Goal: Transaction & Acquisition: Purchase product/service

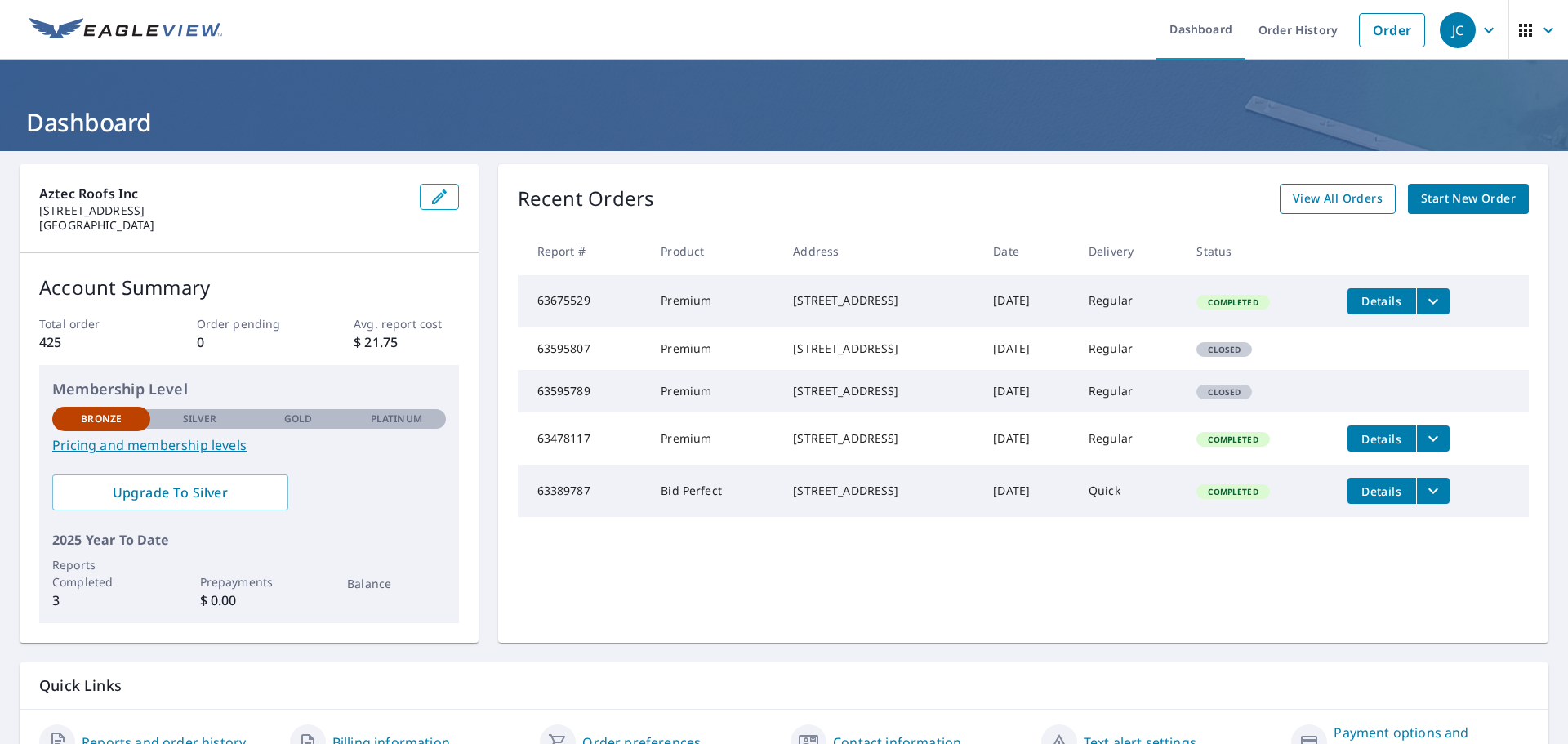
click at [1323, 199] on span "View All Orders" at bounding box center [1337, 199] width 90 height 21
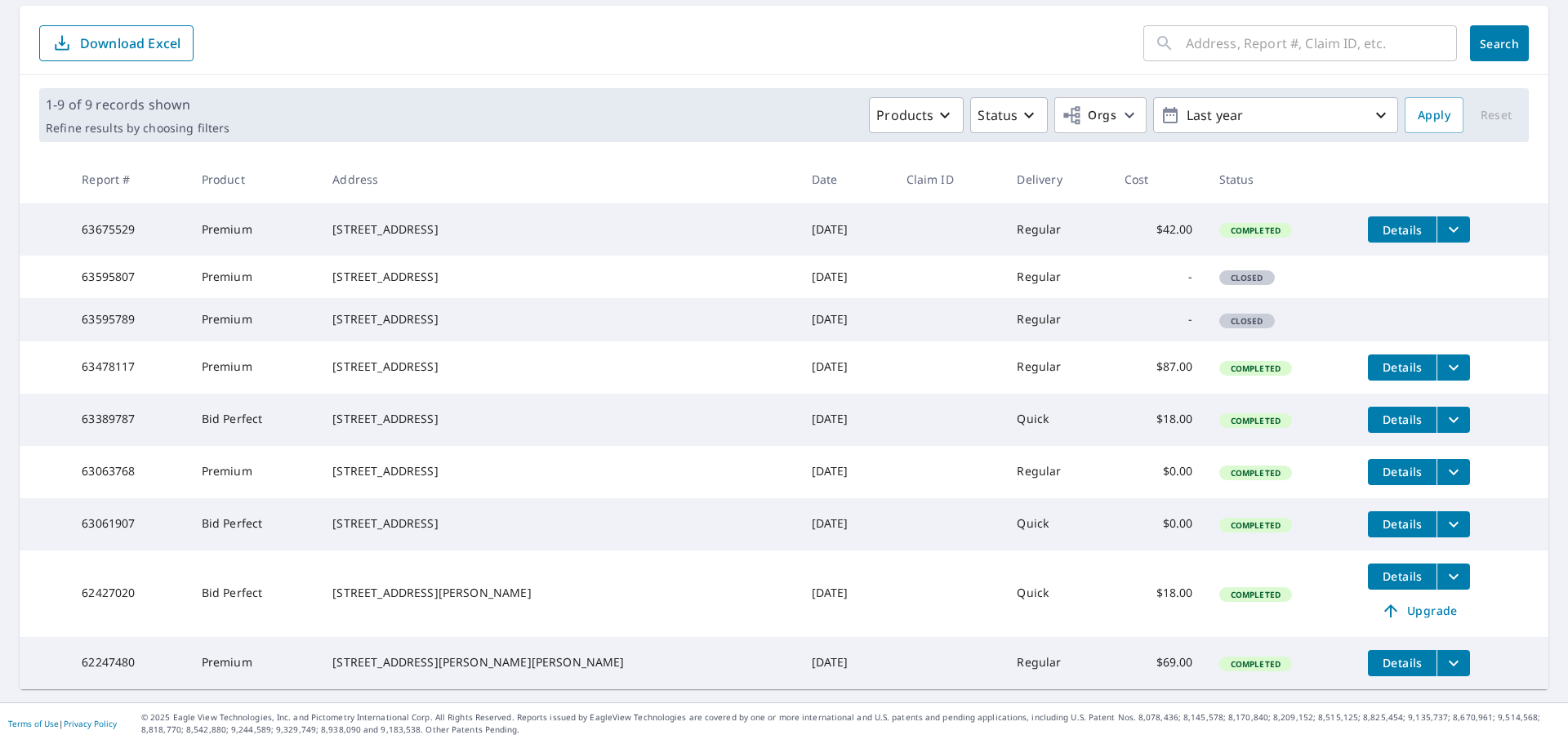
scroll to position [229, 0]
click at [1422, 105] on span "Apply" at bounding box center [1434, 115] width 33 height 21
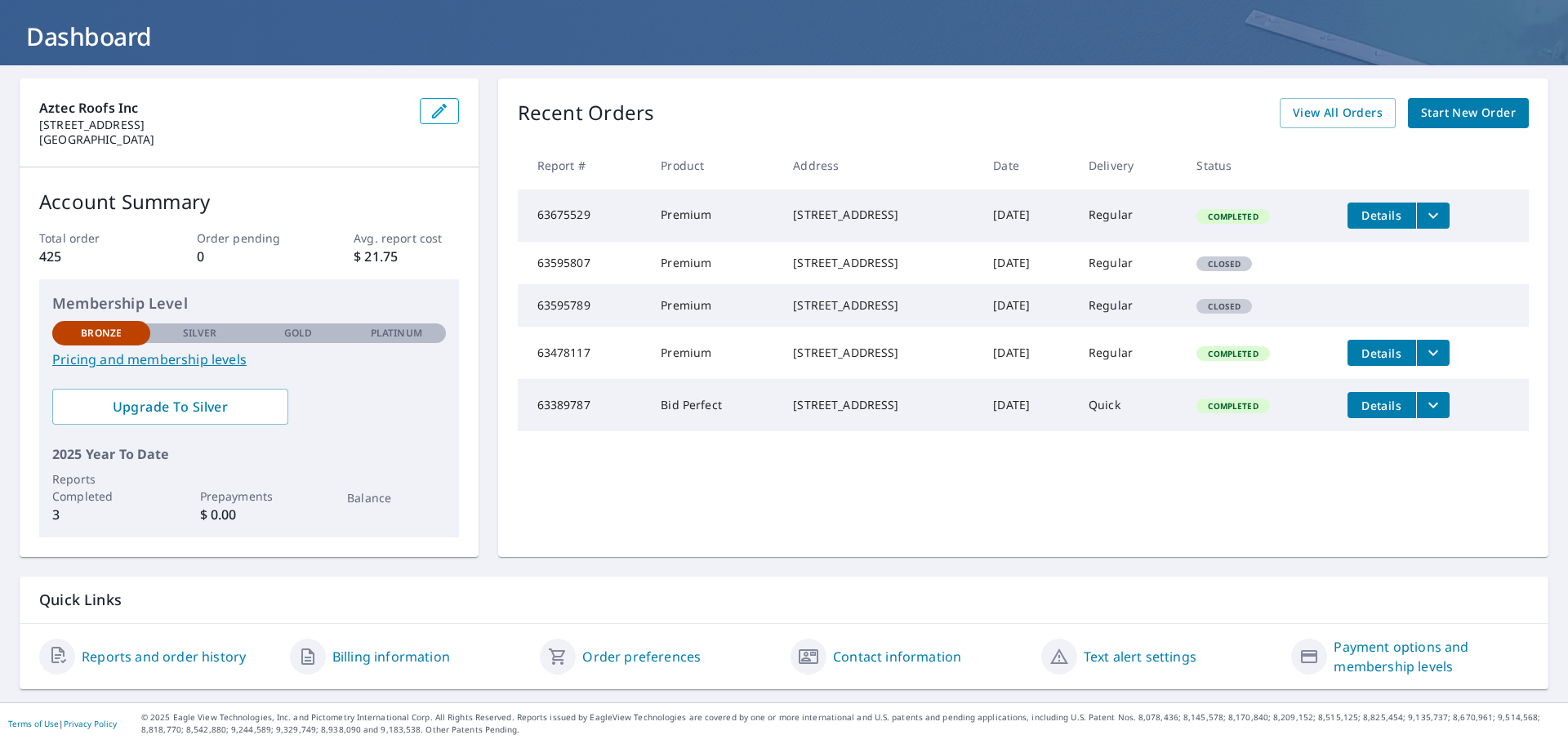
scroll to position [86, 0]
click at [1436, 115] on span "Start New Order" at bounding box center [1468, 113] width 95 height 21
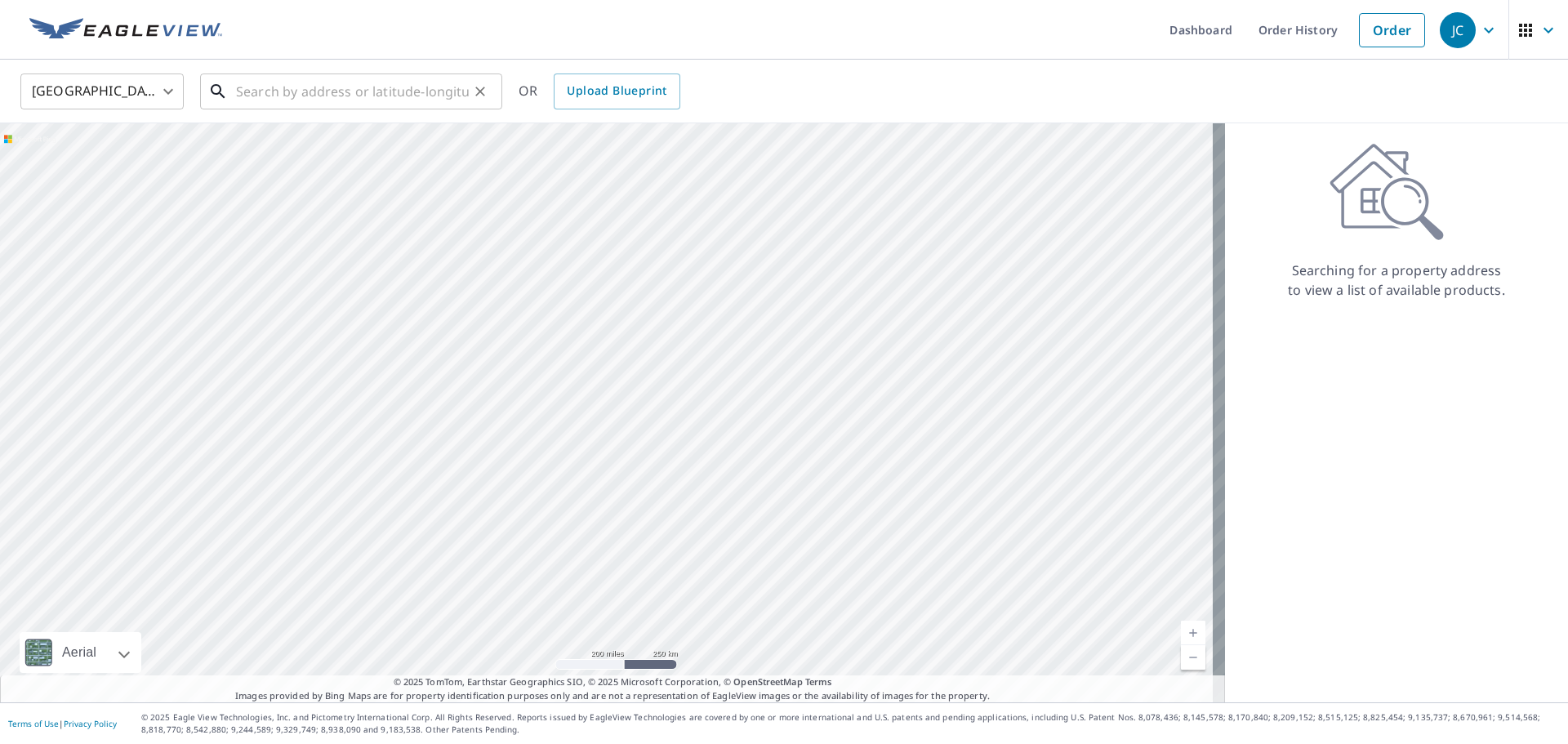
click at [295, 94] on input "text" at bounding box center [352, 91] width 233 height 45
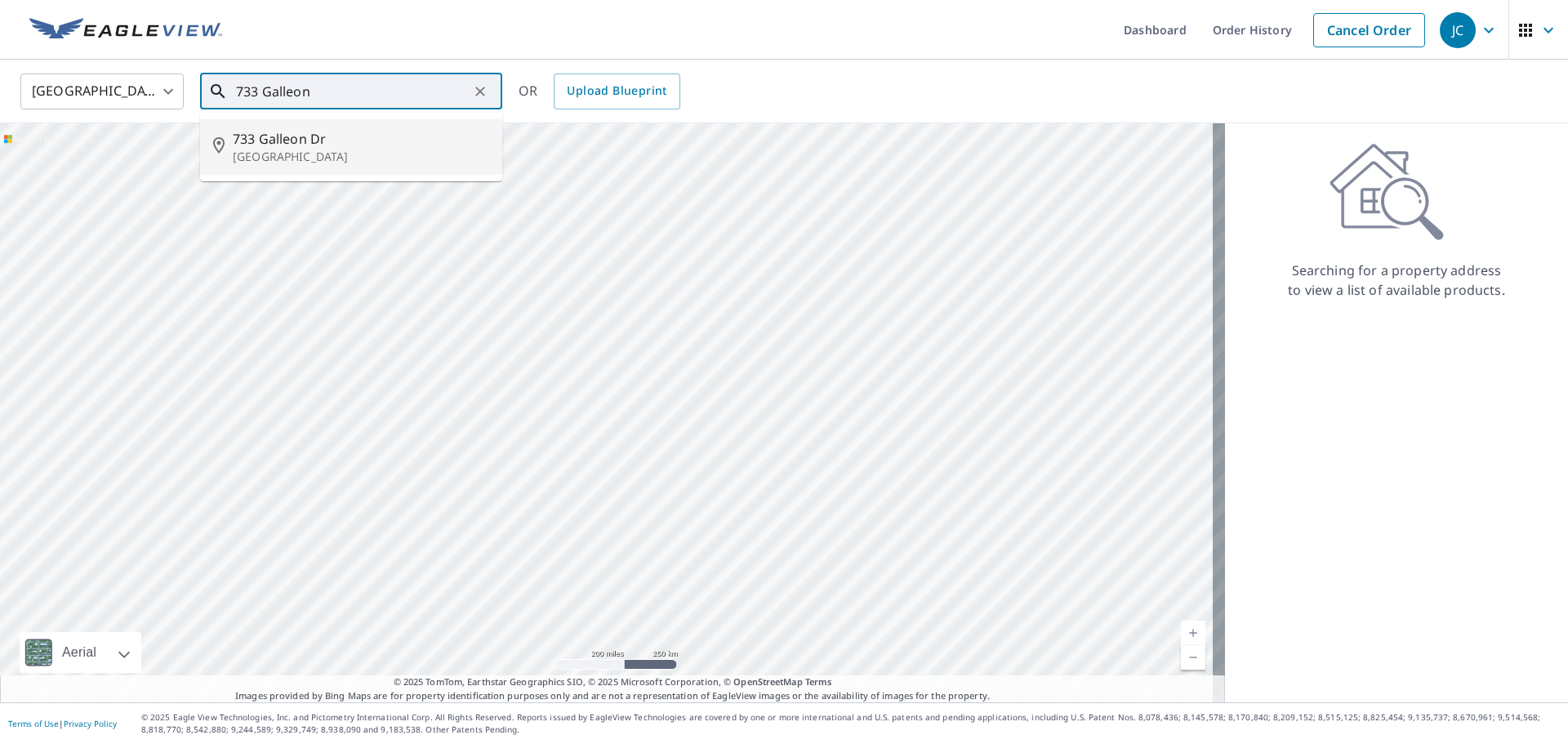
click at [310, 145] on span "733 Galleon Dr" at bounding box center [361, 139] width 257 height 20
type input "[STREET_ADDRESS]"
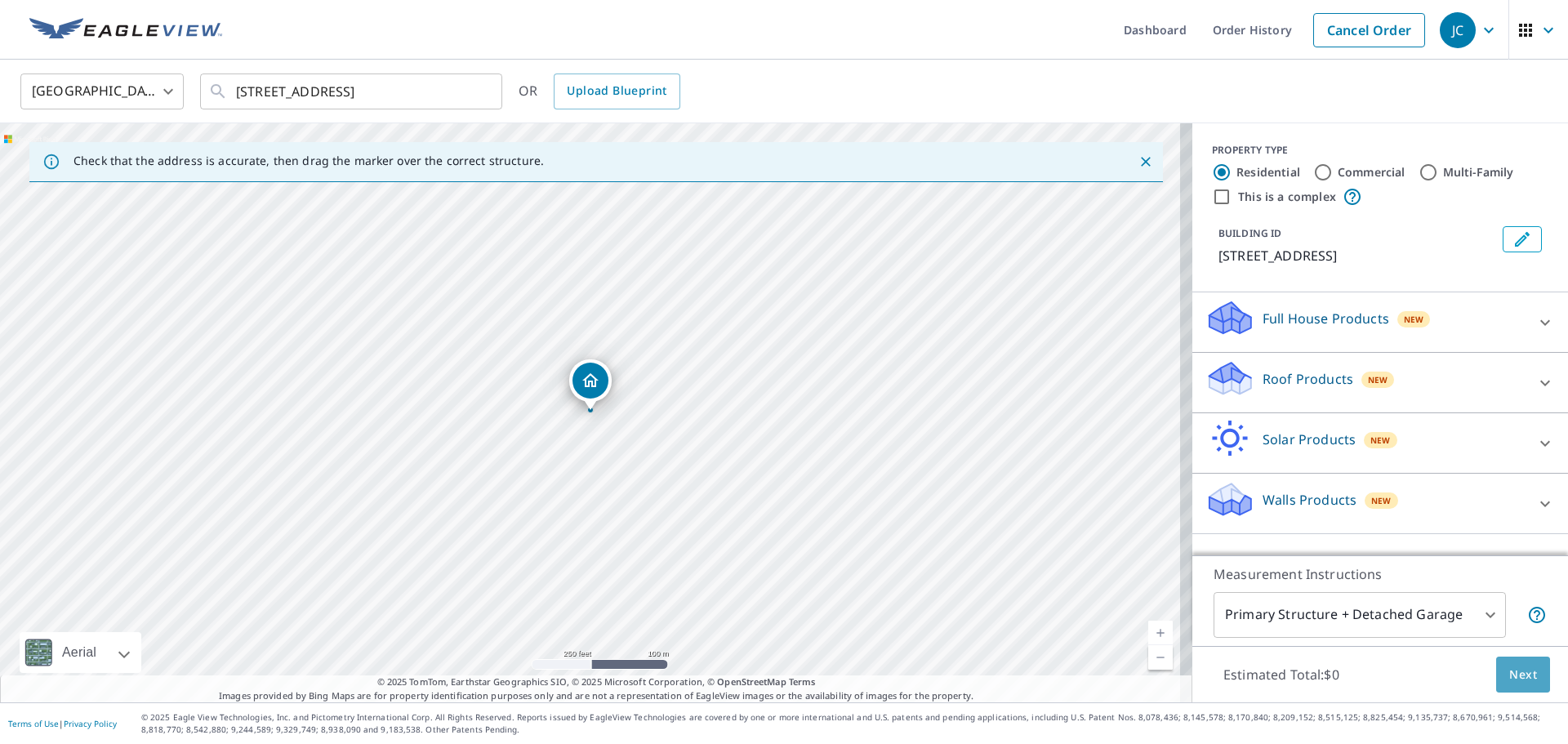
click at [1509, 674] on span "Next" at bounding box center [1523, 675] width 27 height 21
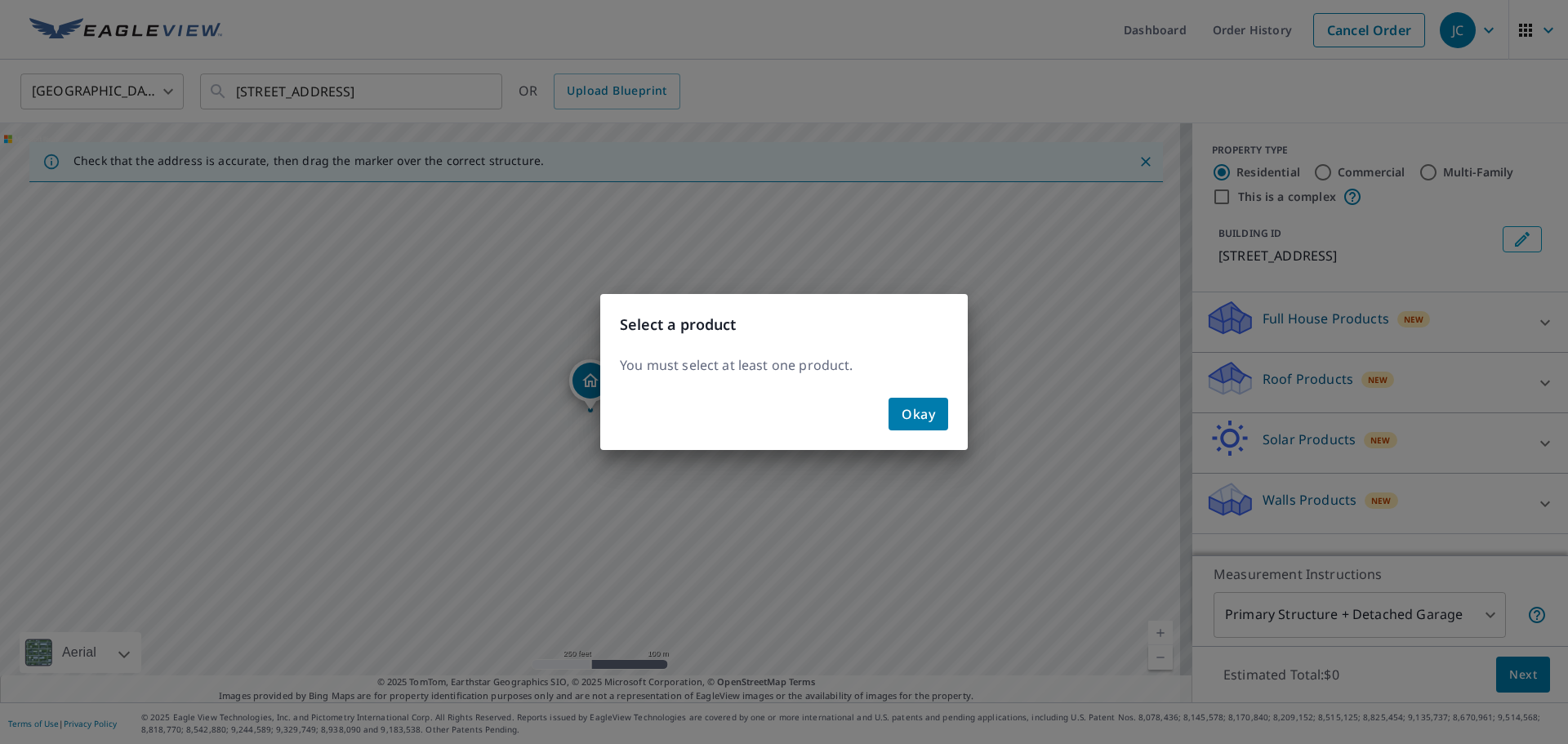
click at [923, 404] on span "Okay" at bounding box center [918, 414] width 33 height 23
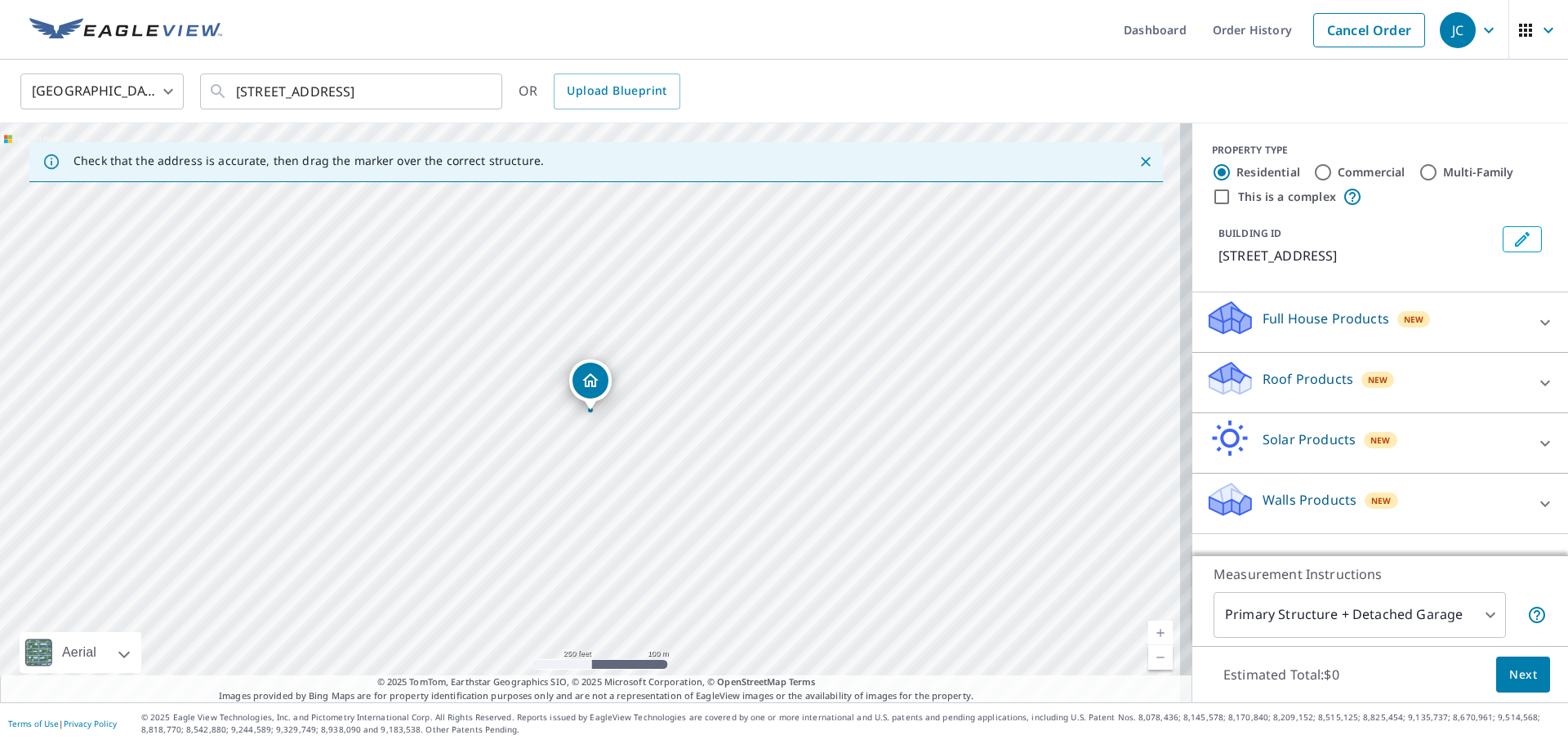
click at [1535, 381] on icon at bounding box center [1545, 382] width 20 height 20
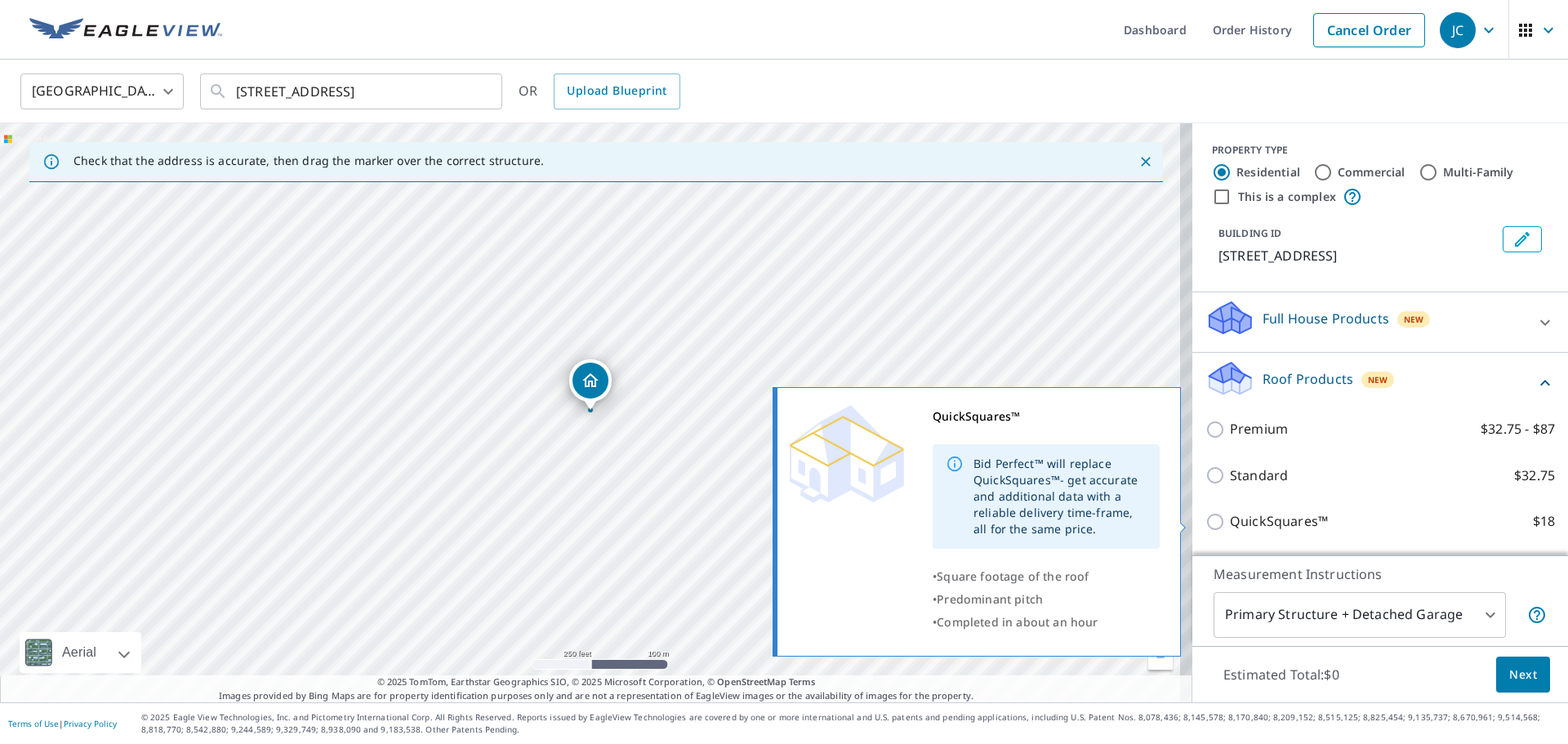
click at [1205, 521] on input "QuickSquares™ $18" at bounding box center [1217, 522] width 25 height 20
checkbox input "true"
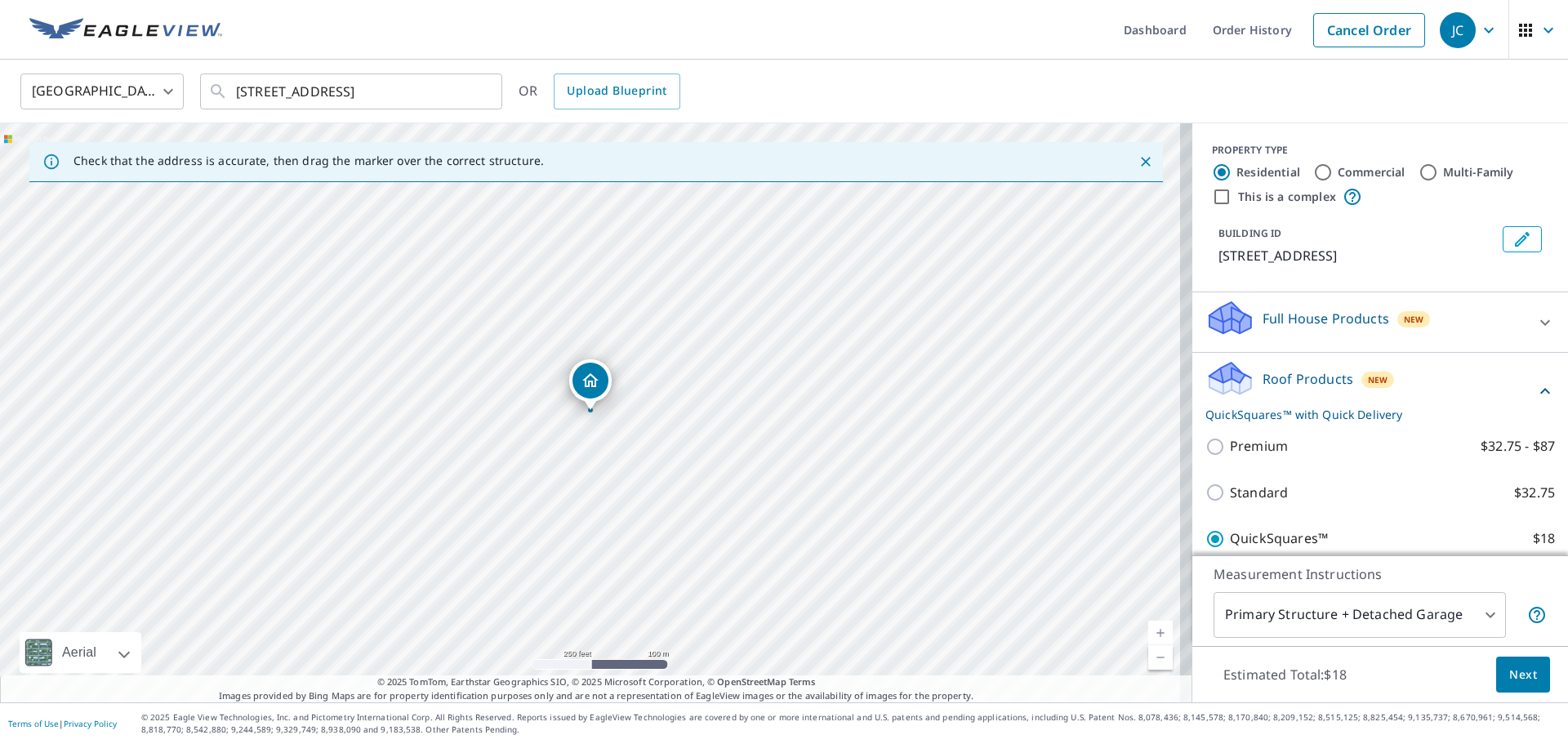
click at [1512, 677] on span "Next" at bounding box center [1523, 675] width 27 height 21
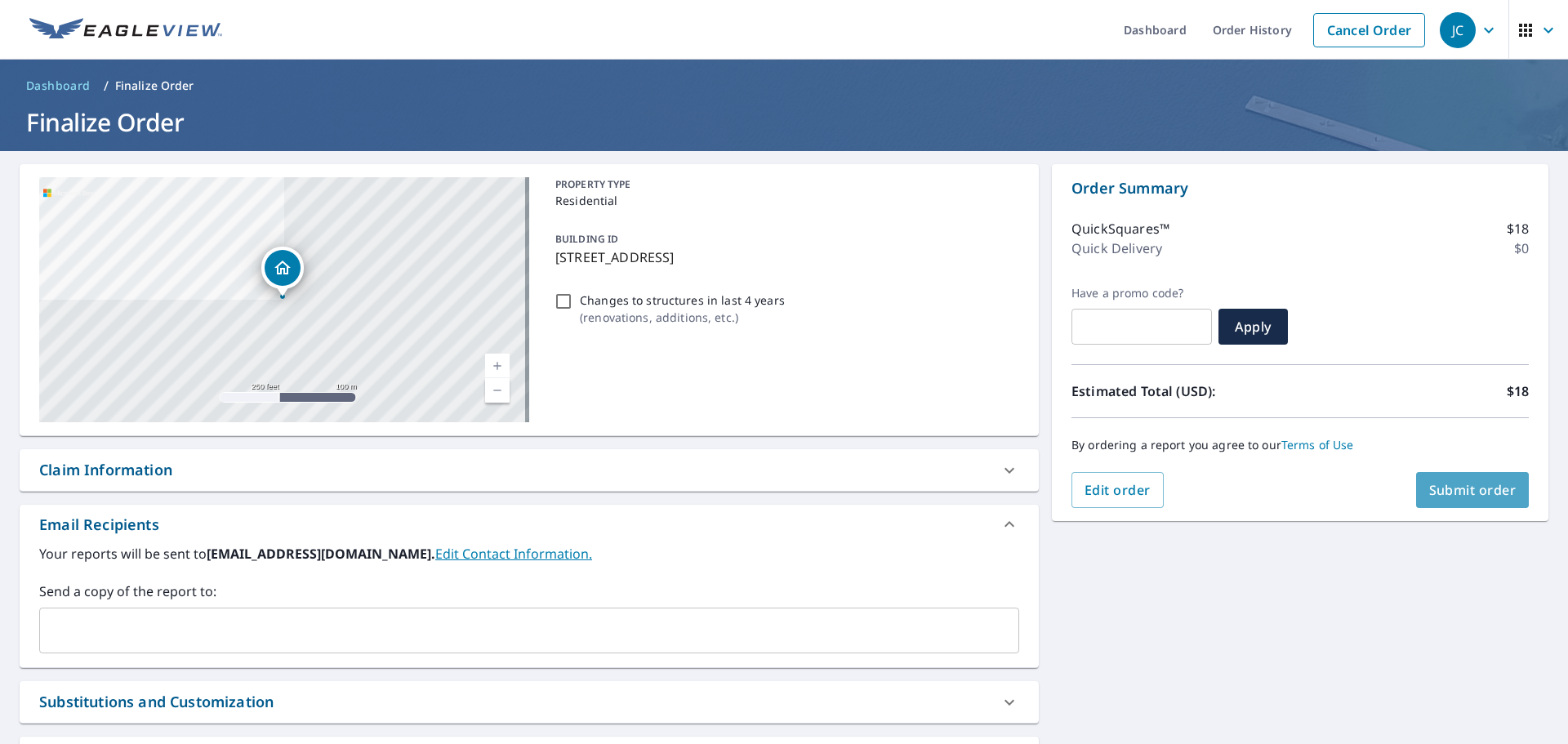
click at [1457, 488] on span "Submit order" at bounding box center [1473, 489] width 87 height 18
